Goal: Task Accomplishment & Management: Use online tool/utility

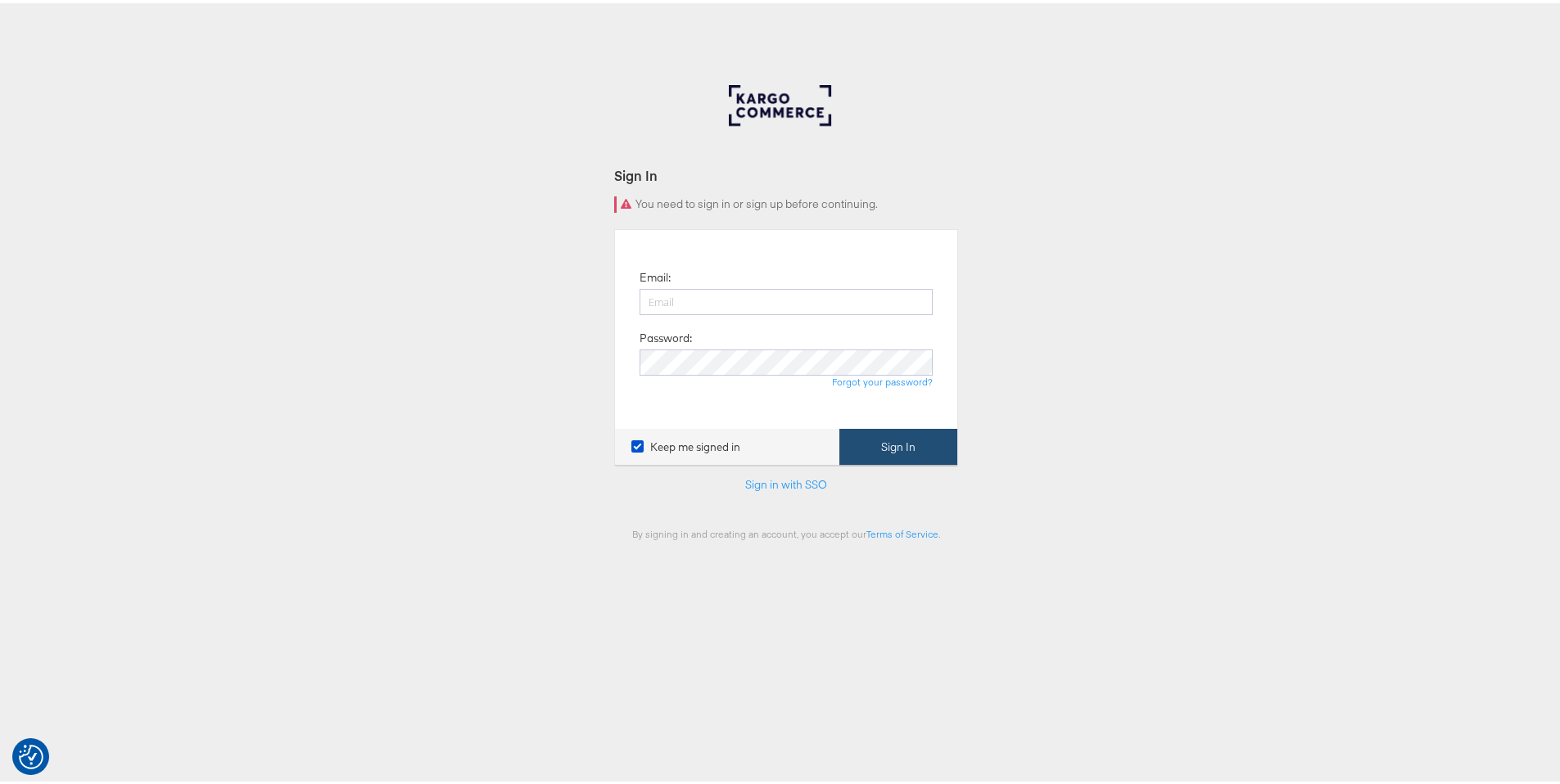
type input "[PERSON_NAME][EMAIL_ADDRESS][PERSON_NAME][DOMAIN_NAME]"
click at [902, 440] on button "Sign In" at bounding box center [898, 444] width 118 height 37
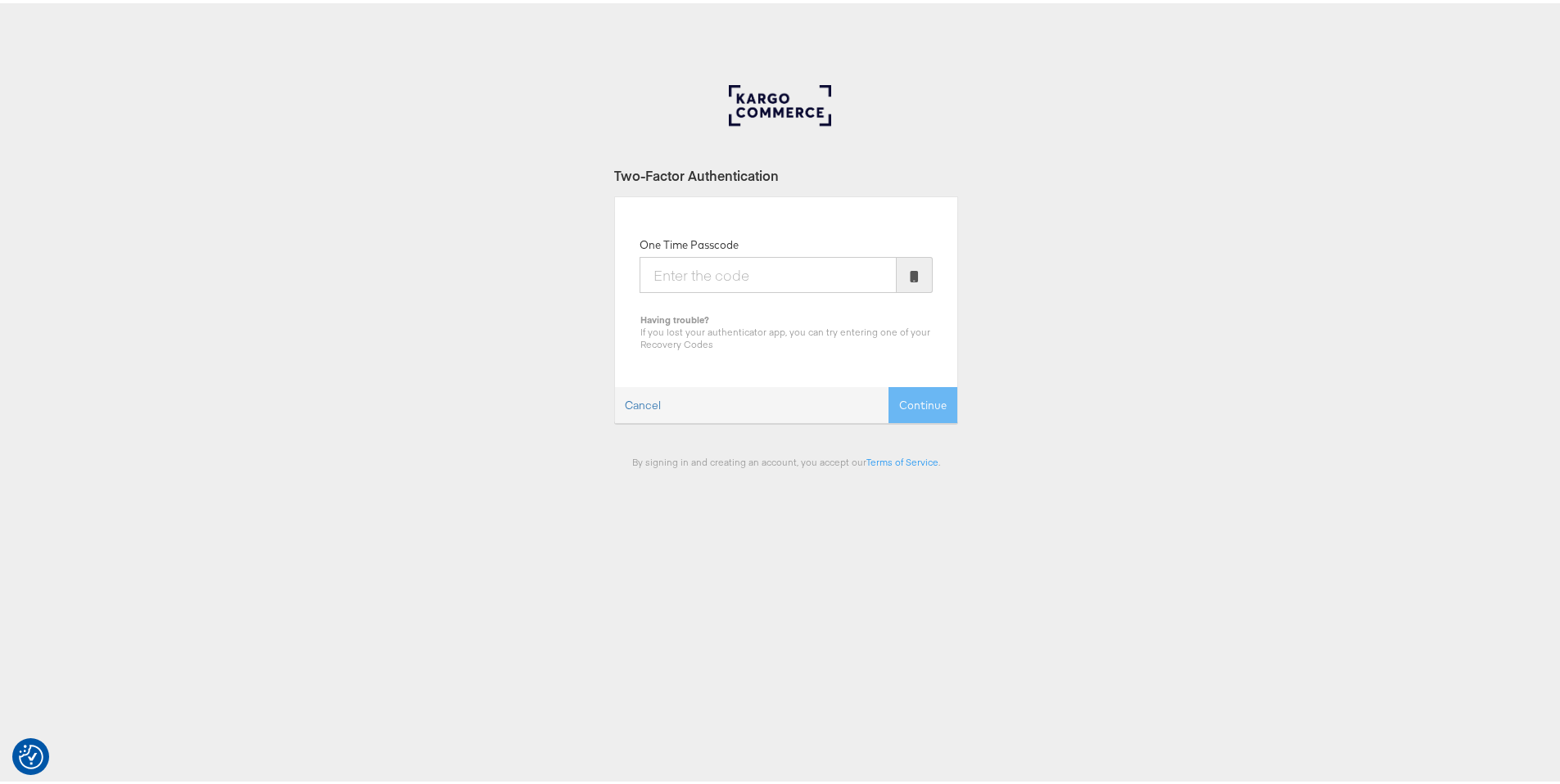
click at [753, 277] on input "One Time Passcode" at bounding box center [768, 271] width 257 height 36
type input "782912"
click at [905, 391] on button "Continue" at bounding box center [922, 402] width 68 height 37
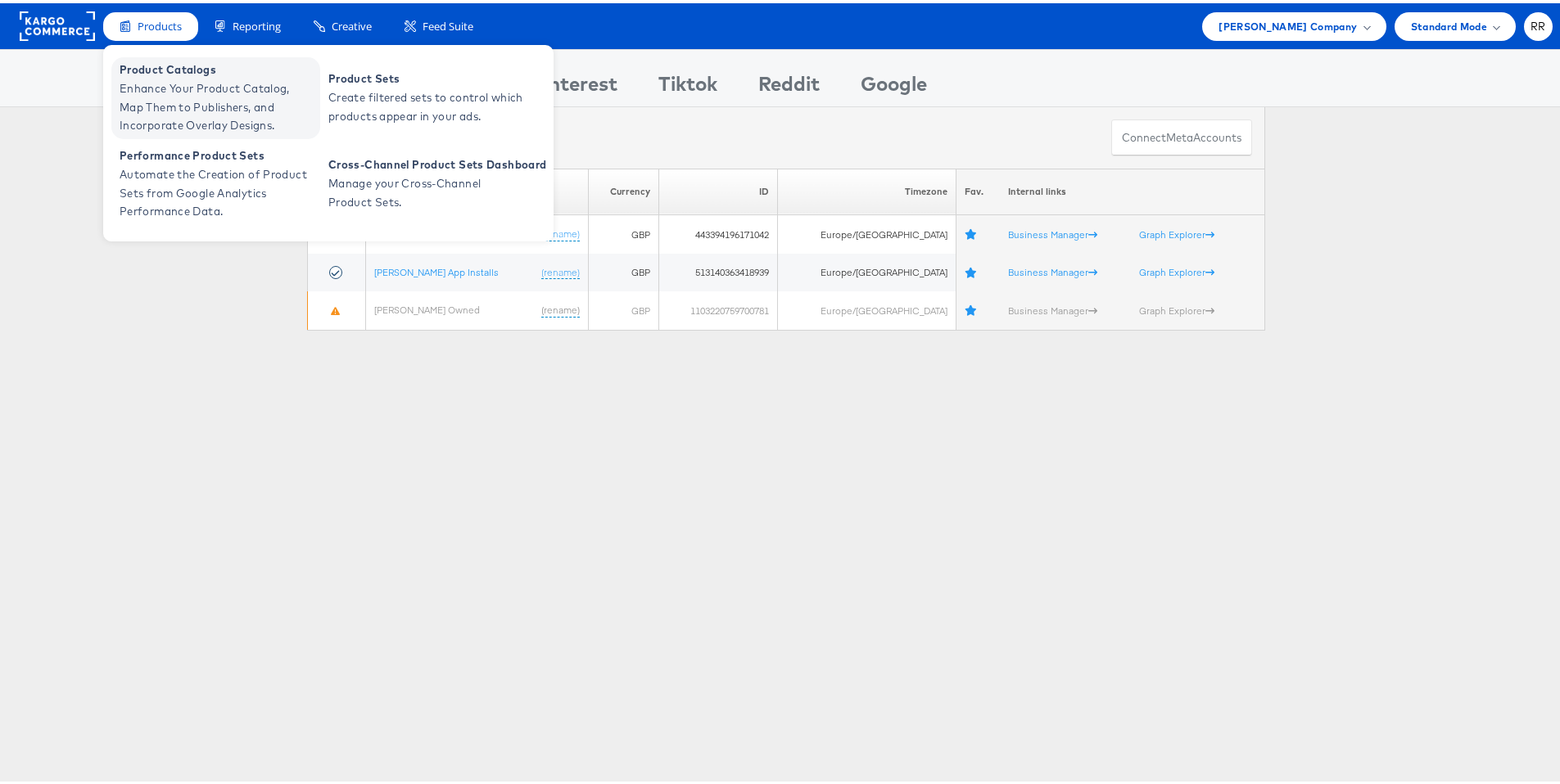
click at [194, 88] on span "Enhance Your Product Catalog, Map Them to Publishers, and Incorporate Overlay D…" at bounding box center [217, 104] width 196 height 56
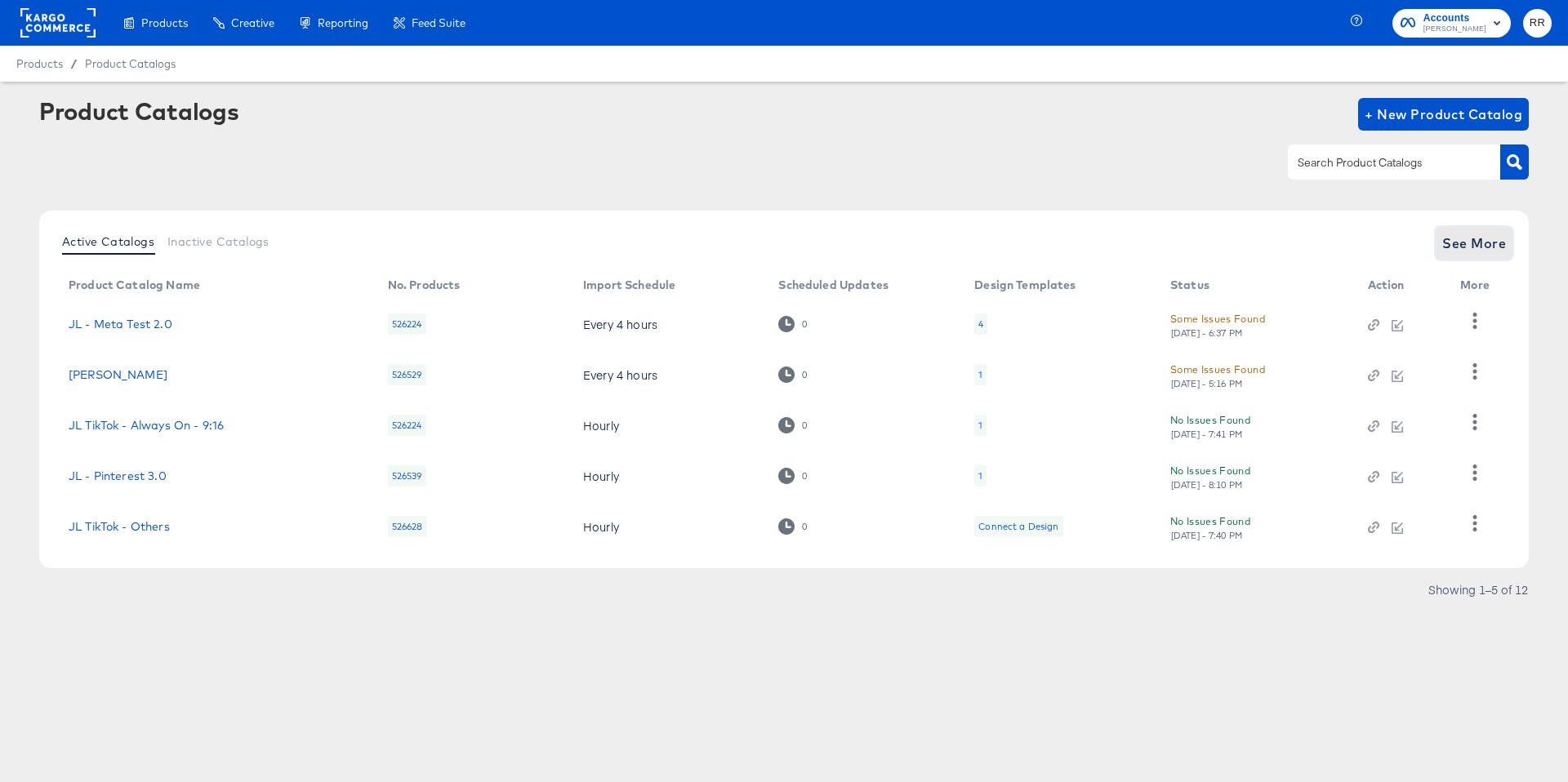
click at [1458, 244] on span "See More" at bounding box center [1474, 244] width 63 height 23
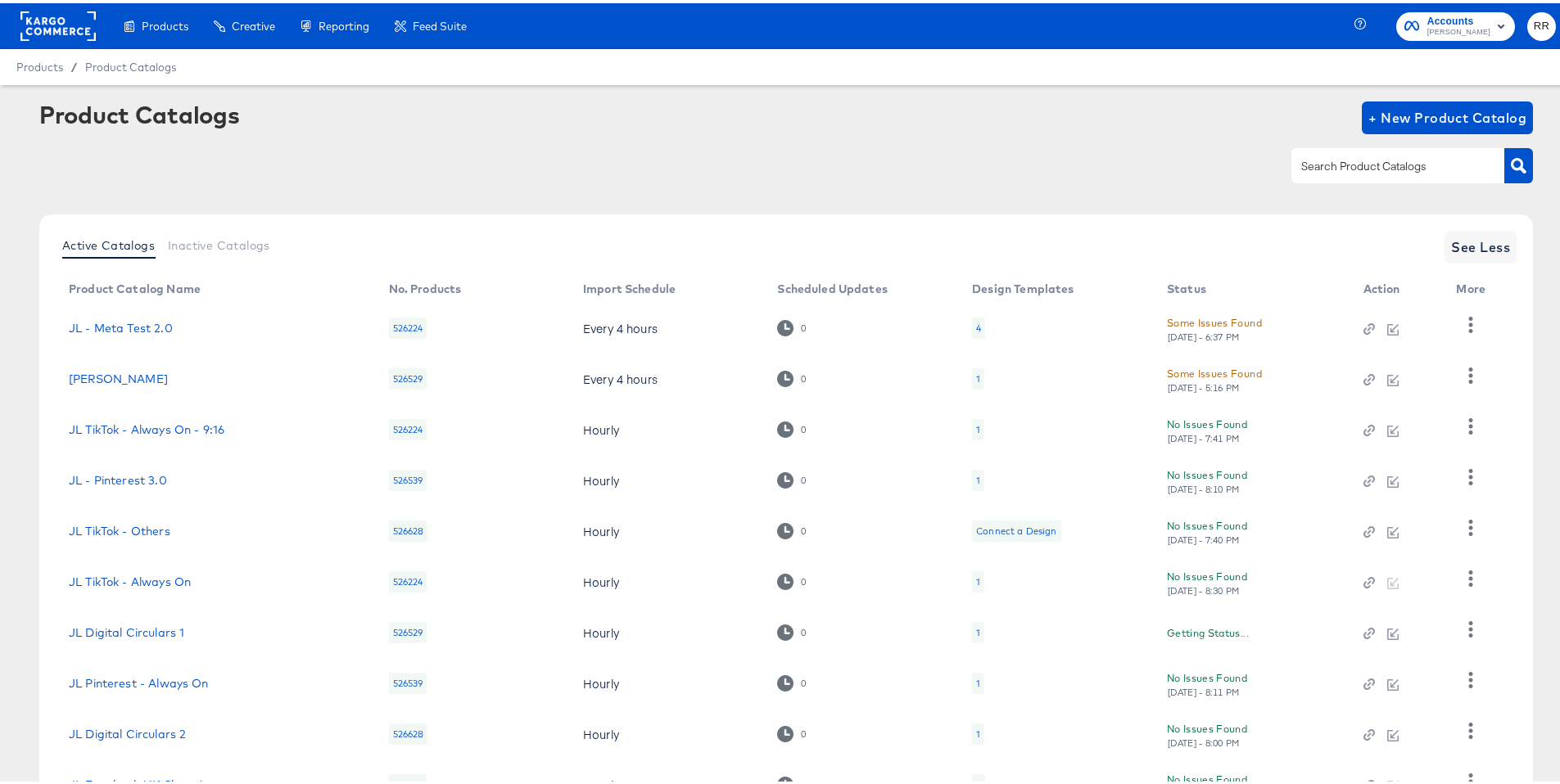
scroll to position [131, 0]
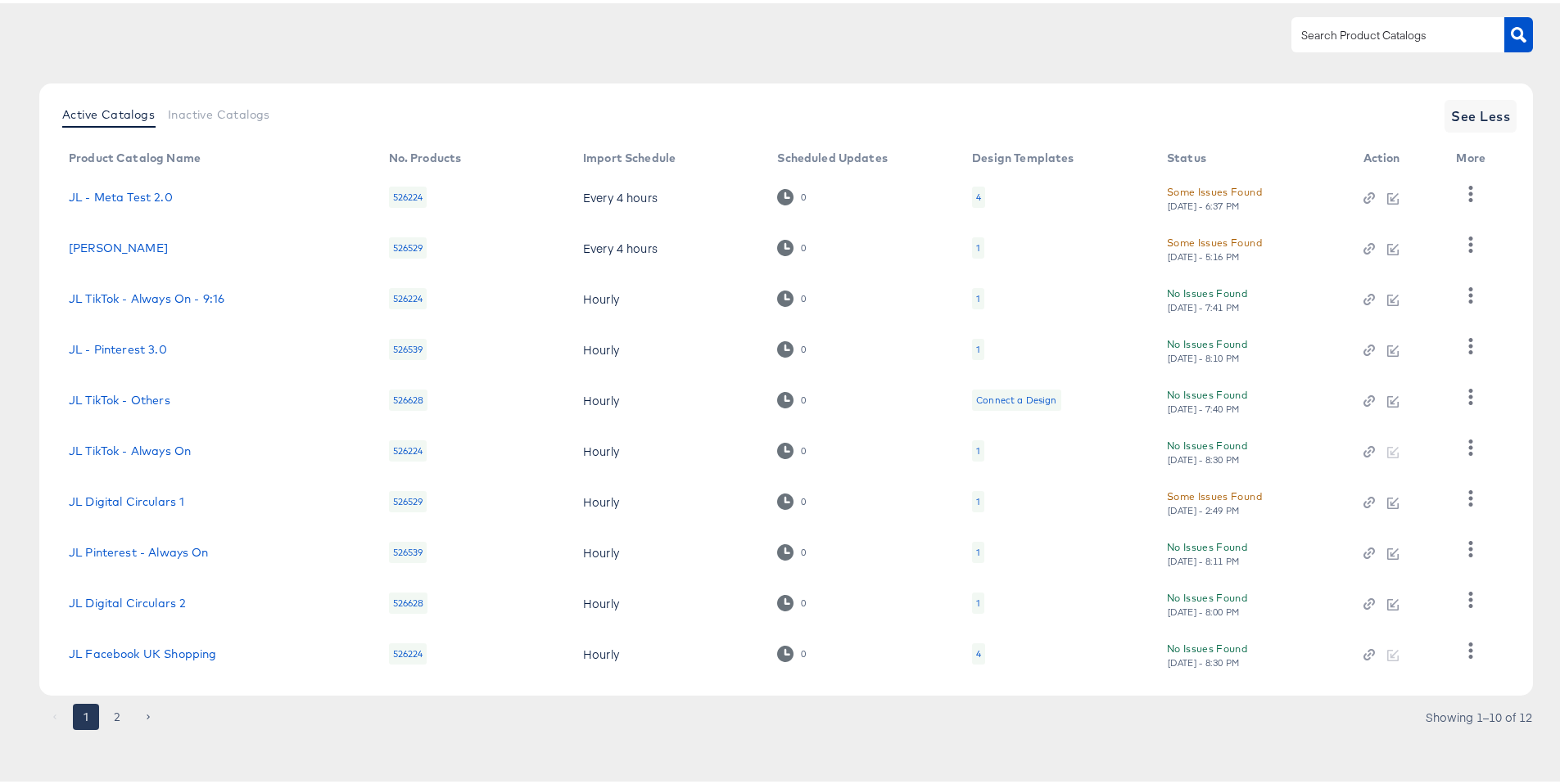
click at [1356, 38] on input "text" at bounding box center [1385, 33] width 174 height 19
type input "snap"
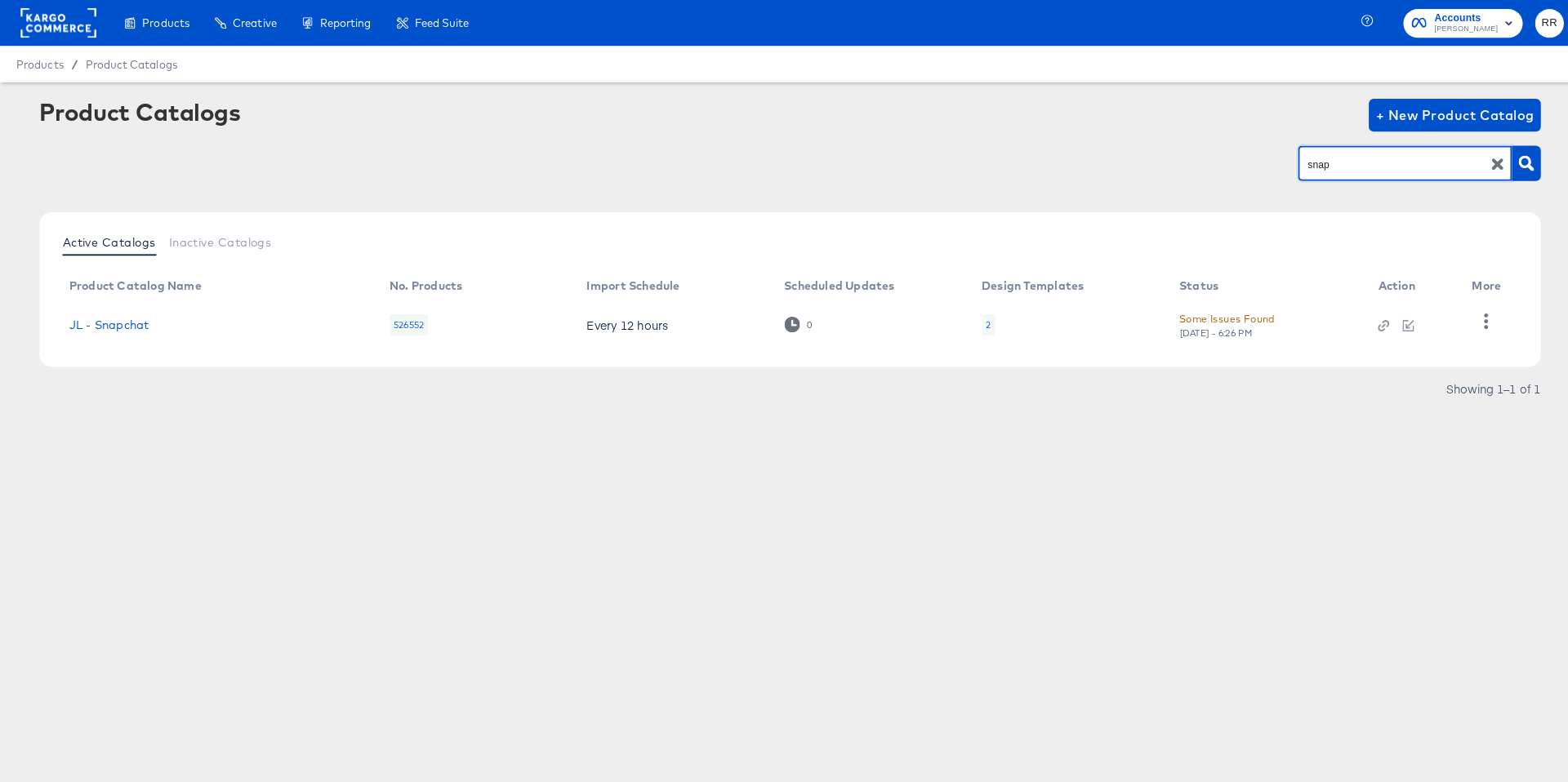
scroll to position [0, 0]
click at [1479, 317] on icon "button" at bounding box center [1474, 319] width 15 height 15
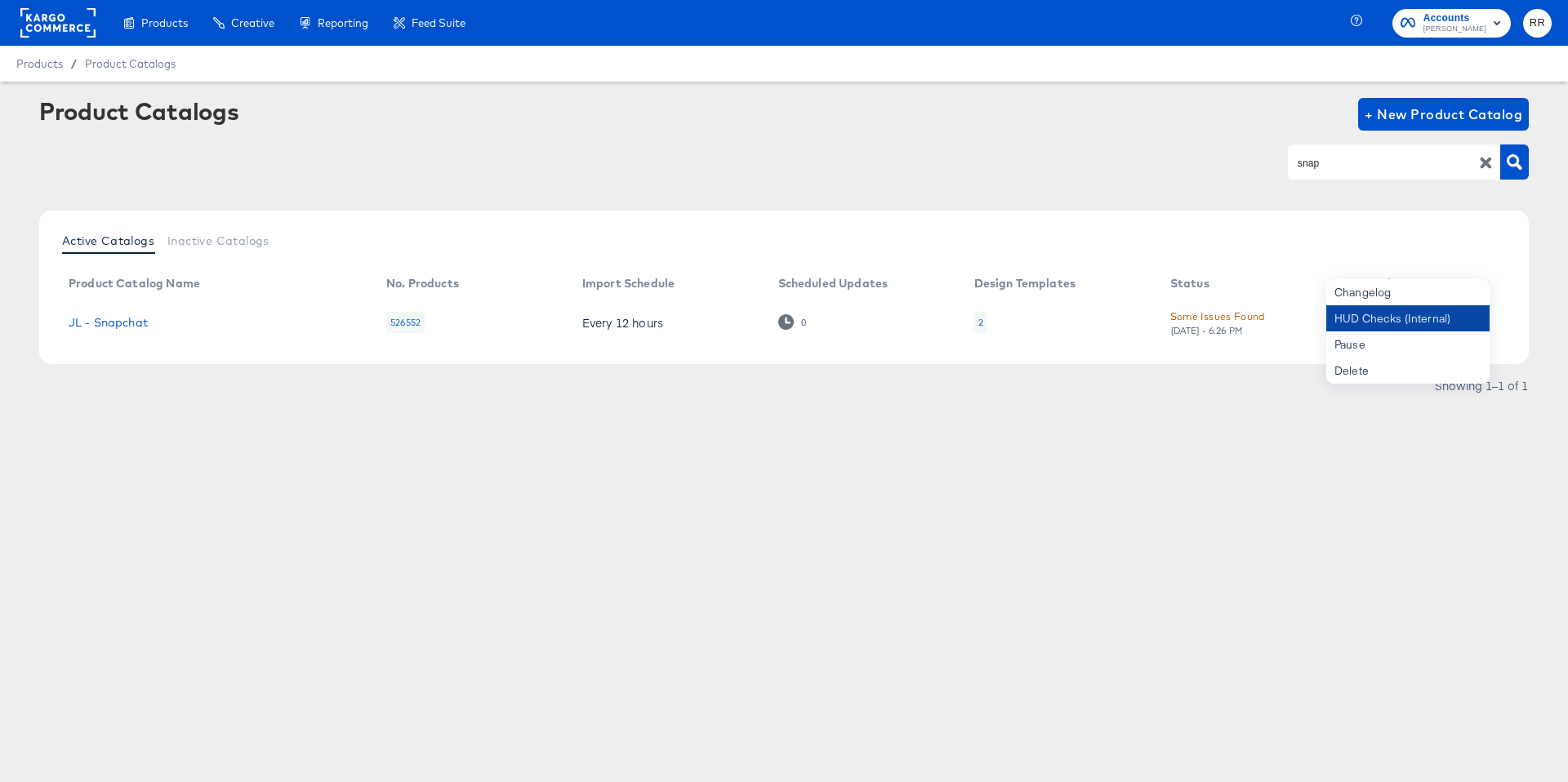
click at [1417, 322] on div "HUD Checks (Internal)" at bounding box center [1408, 318] width 163 height 26
